Goal: Information Seeking & Learning: Learn about a topic

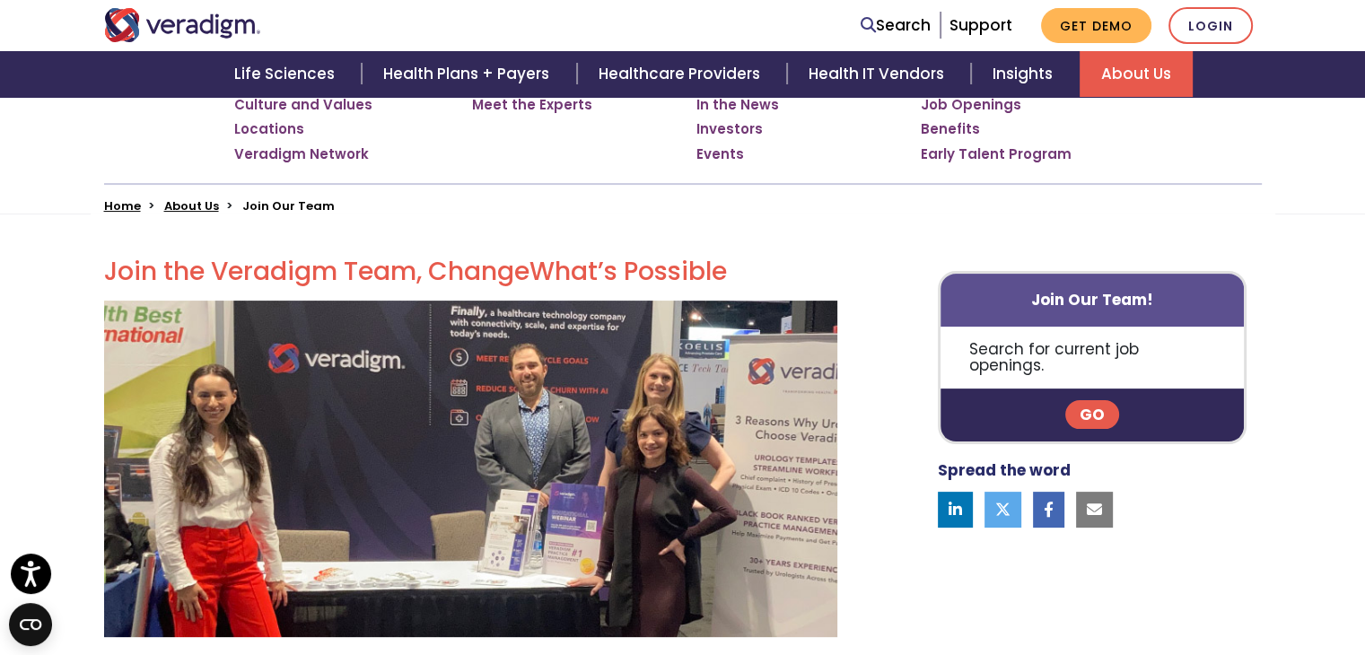
scroll to position [2, 0]
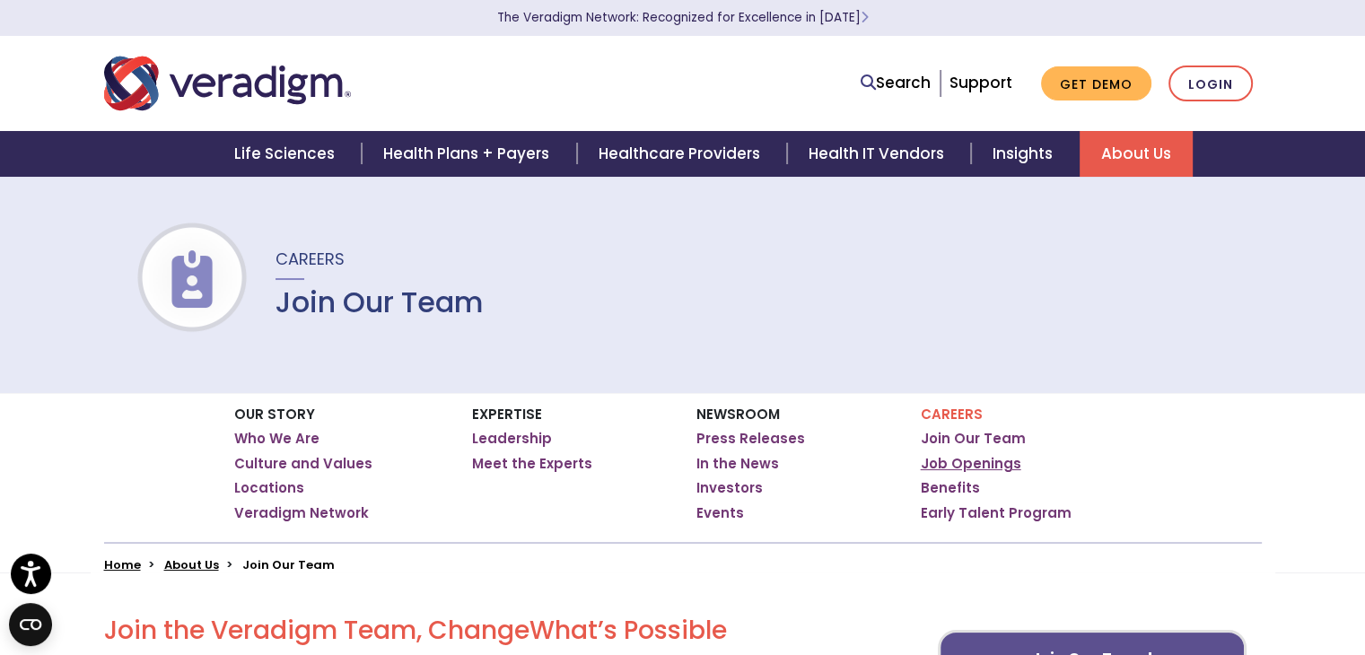
click at [968, 464] on link "Job Openings" at bounding box center [971, 464] width 101 height 18
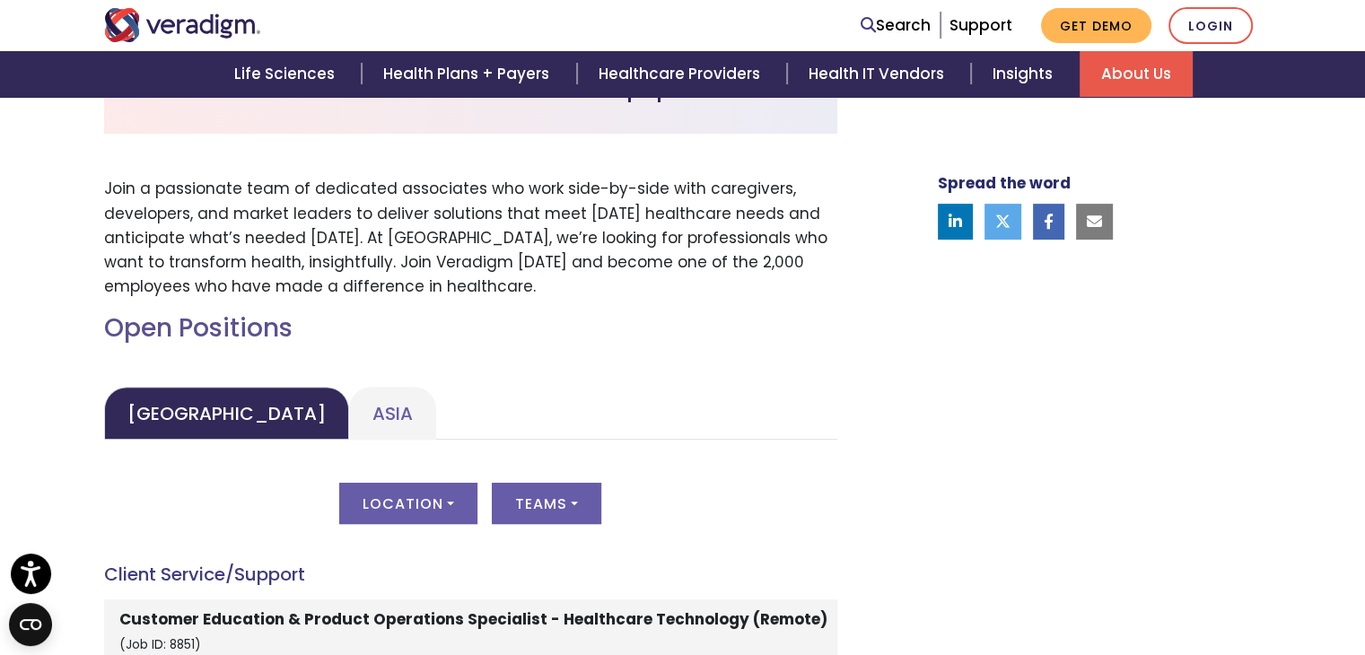
scroll to position [808, 0]
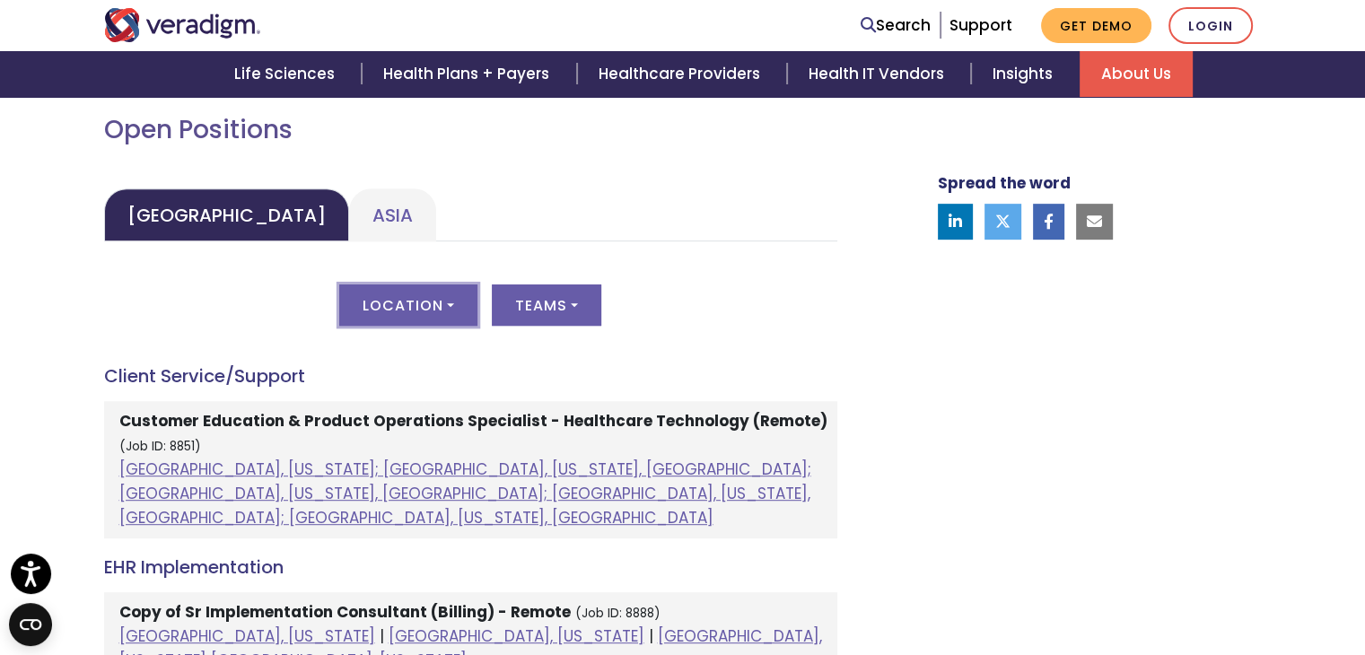
click at [448, 308] on button "Location" at bounding box center [408, 304] width 138 height 41
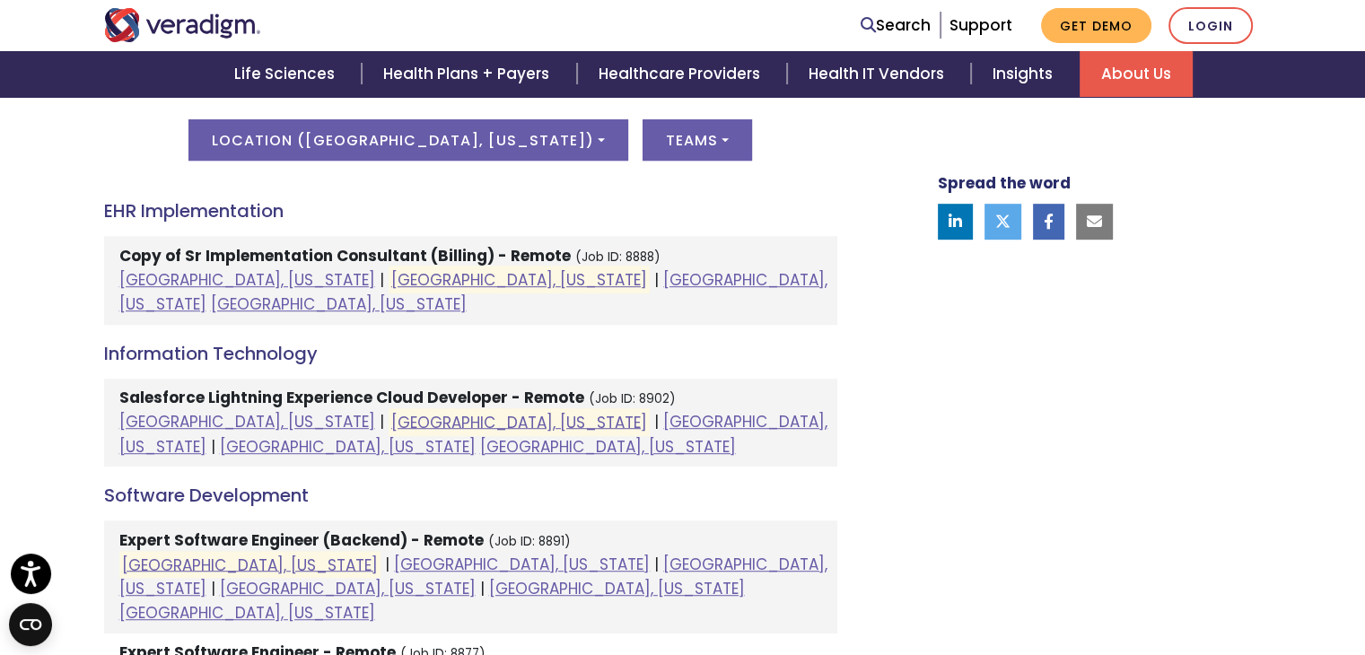
scroll to position [897, 0]
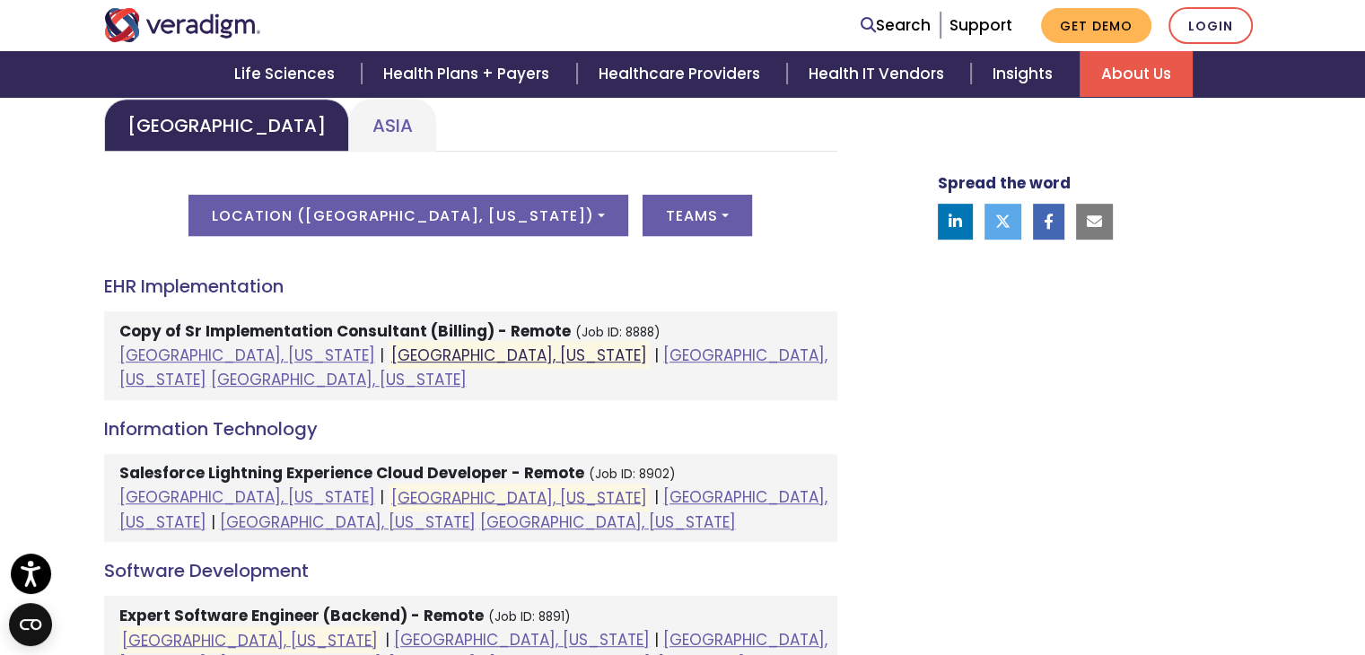
click at [391, 350] on link "[GEOGRAPHIC_DATA], [US_STATE]" at bounding box center [519, 356] width 256 height 22
